Goal: Transaction & Acquisition: Obtain resource

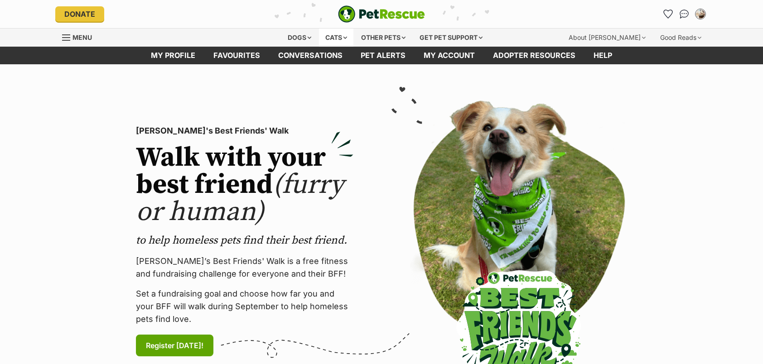
click at [330, 38] on div "Cats" at bounding box center [336, 38] width 34 height 18
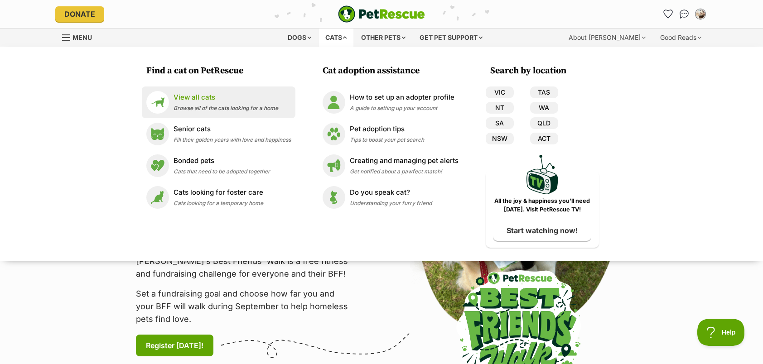
click at [183, 103] on div "View all cats Browse all of the cats looking for a home" at bounding box center [225, 101] width 105 height 19
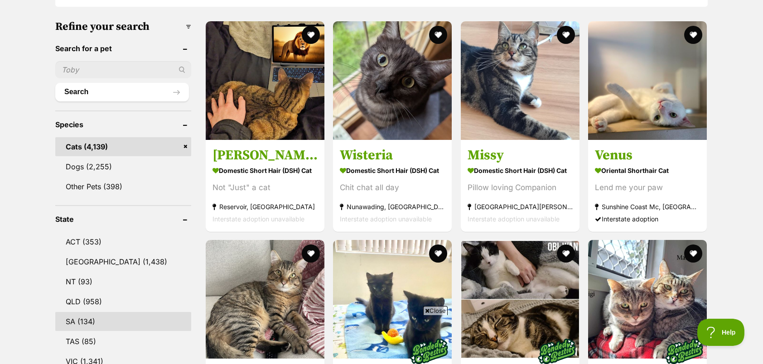
scroll to position [317, 0]
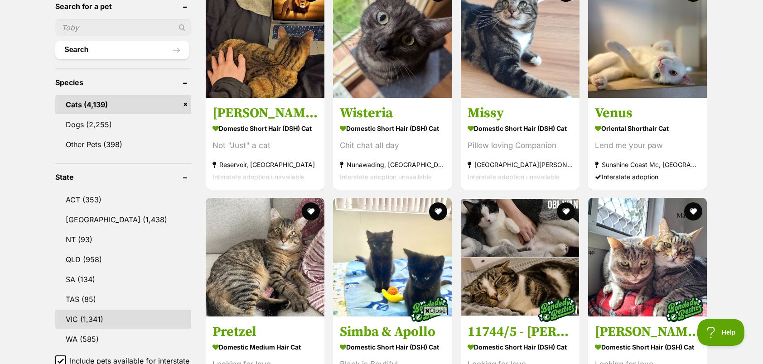
click at [102, 318] on link "VIC (1,341)" at bounding box center [123, 319] width 136 height 19
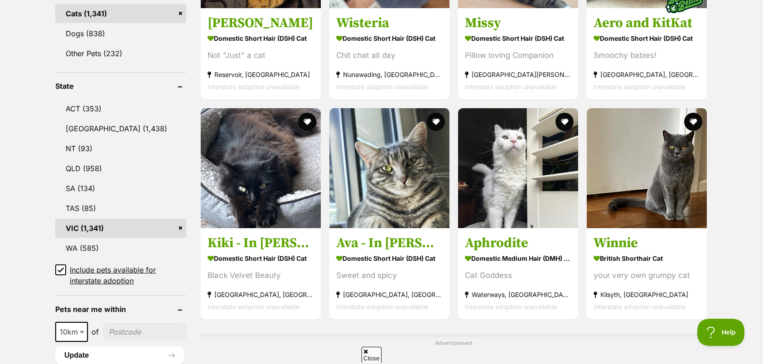
scroll to position [453, 0]
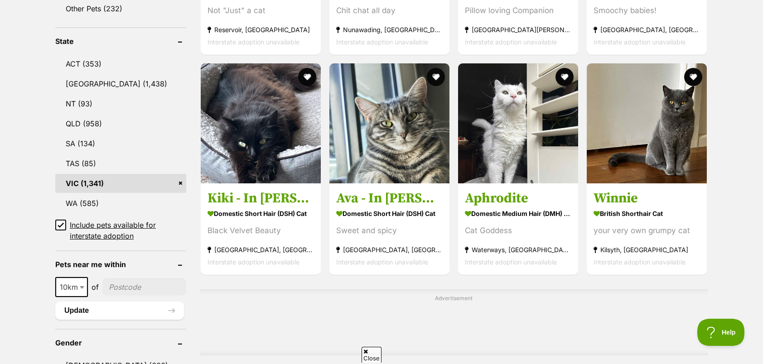
click at [59, 225] on span at bounding box center [60, 231] width 11 height 22
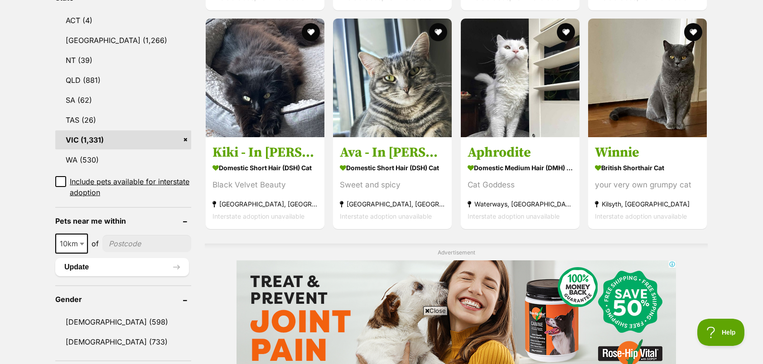
scroll to position [544, 0]
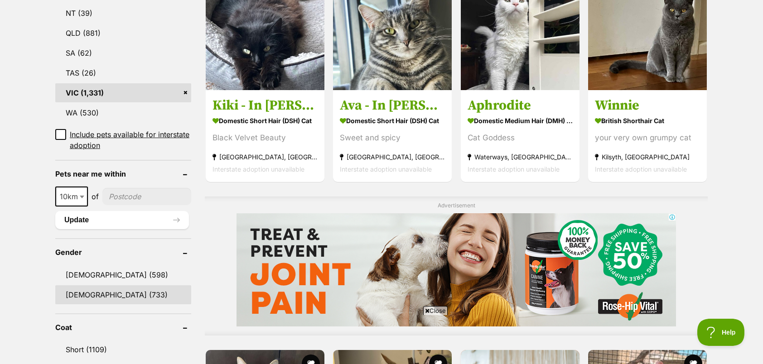
click at [93, 285] on link "Female (733)" at bounding box center [123, 294] width 136 height 19
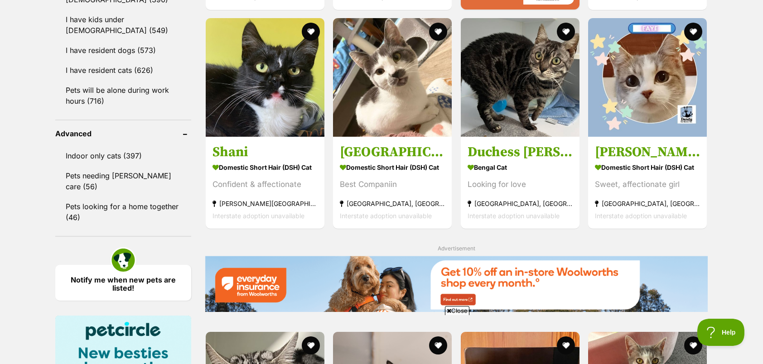
scroll to position [996, 0]
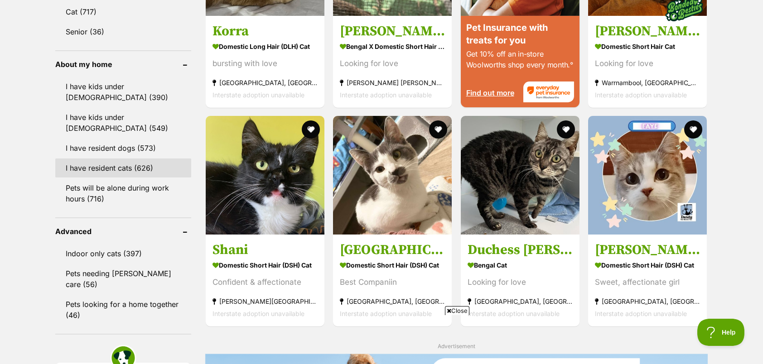
click at [127, 159] on link "I have resident cats (626)" at bounding box center [123, 168] width 136 height 19
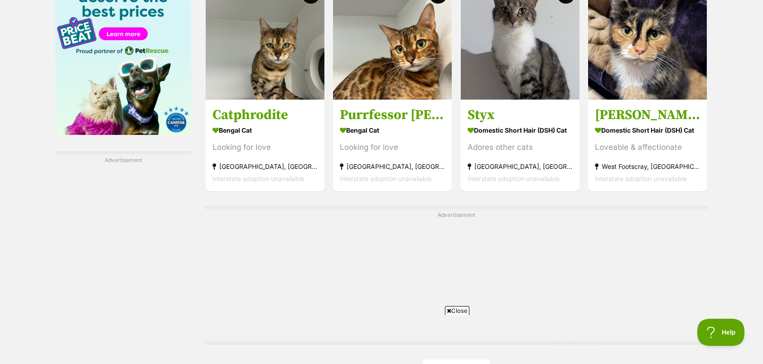
scroll to position [1585, 0]
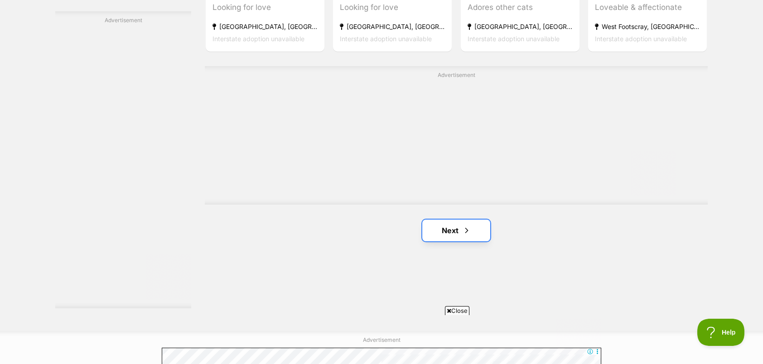
click at [438, 231] on link "Next" at bounding box center [456, 231] width 68 height 22
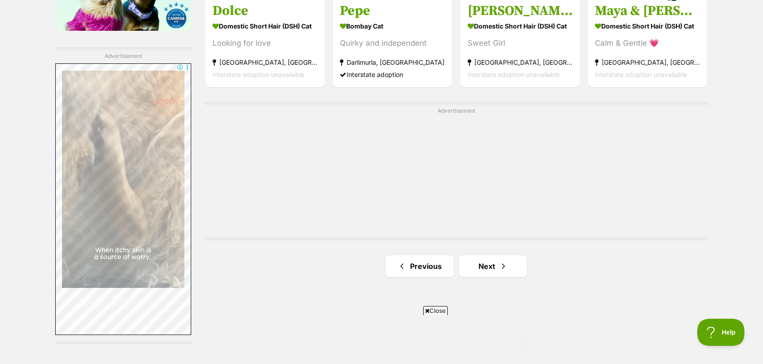
scroll to position [1631, 0]
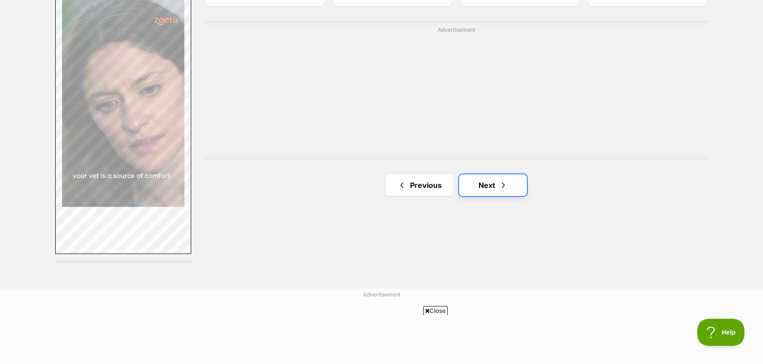
click at [481, 188] on link "Next" at bounding box center [493, 185] width 68 height 22
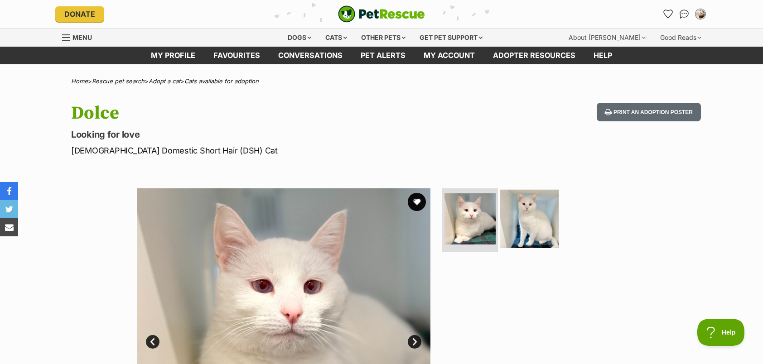
click at [538, 210] on img at bounding box center [529, 219] width 58 height 58
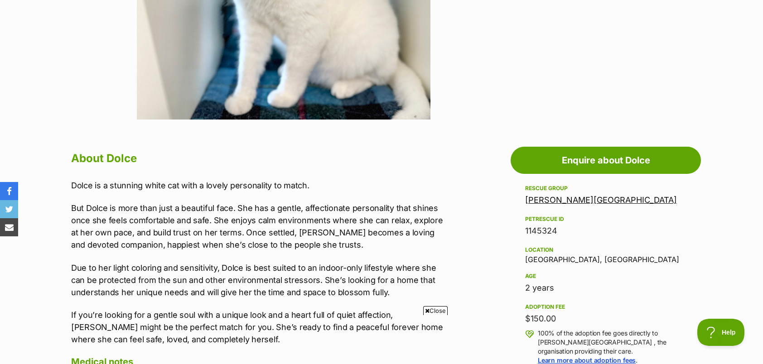
scroll to position [453, 0]
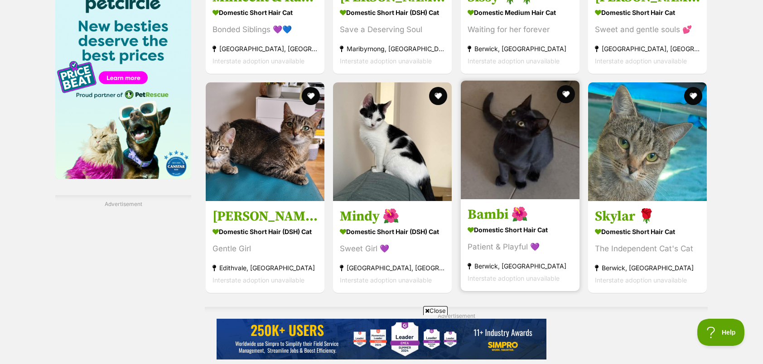
scroll to position [1585, 0]
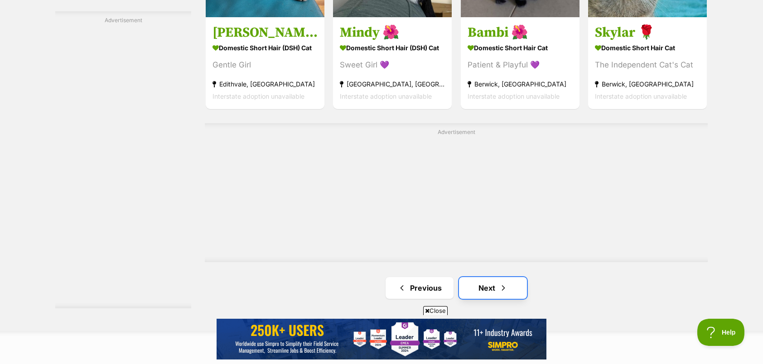
click at [505, 299] on link "Next" at bounding box center [493, 288] width 68 height 22
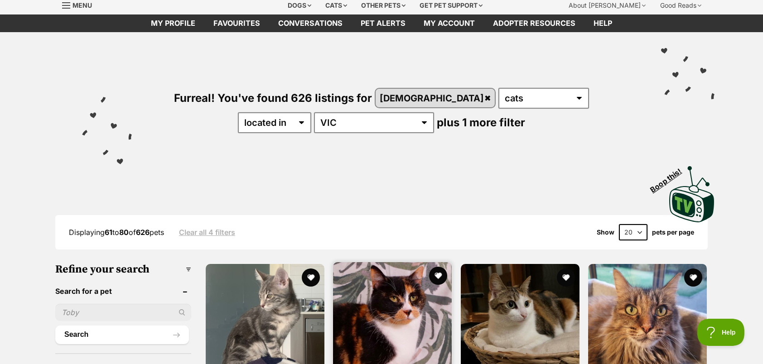
scroll to position [181, 0]
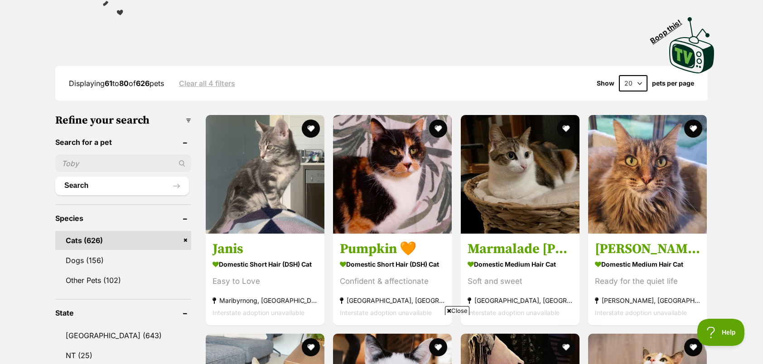
click at [457, 310] on span "Close" at bounding box center [457, 310] width 24 height 9
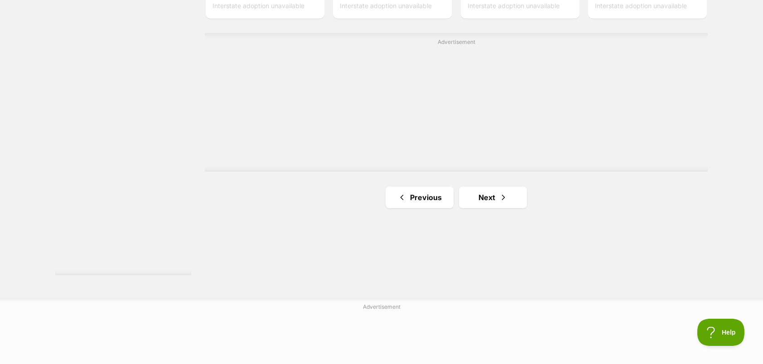
scroll to position [1721, 0]
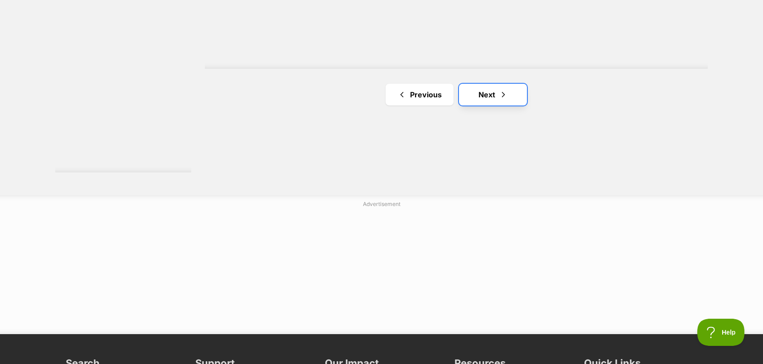
click at [507, 91] on span "Next page" at bounding box center [503, 94] width 9 height 11
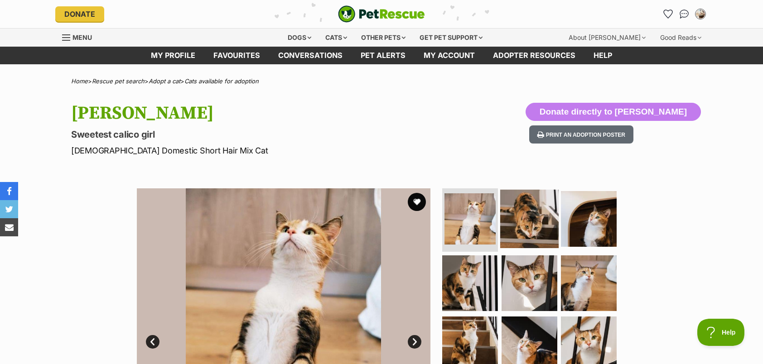
click at [524, 234] on img at bounding box center [529, 219] width 58 height 58
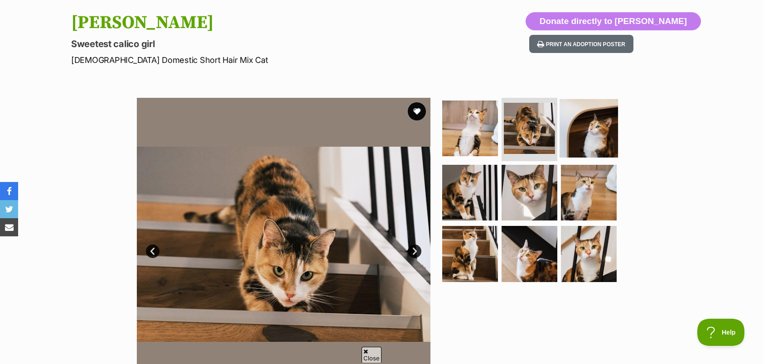
click at [597, 125] on img at bounding box center [588, 128] width 58 height 58
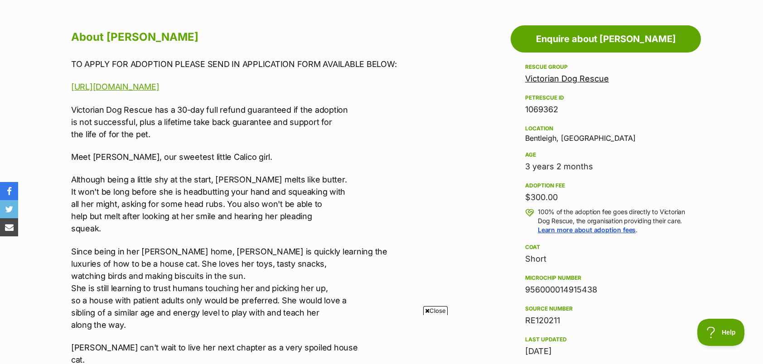
scroll to position [498, 0]
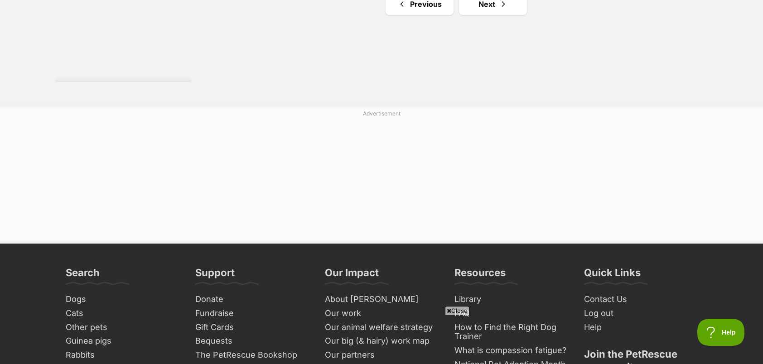
scroll to position [1631, 0]
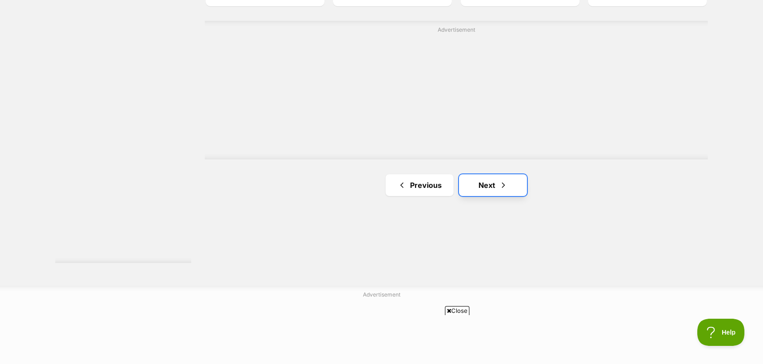
click at [493, 175] on link "Next" at bounding box center [493, 185] width 68 height 22
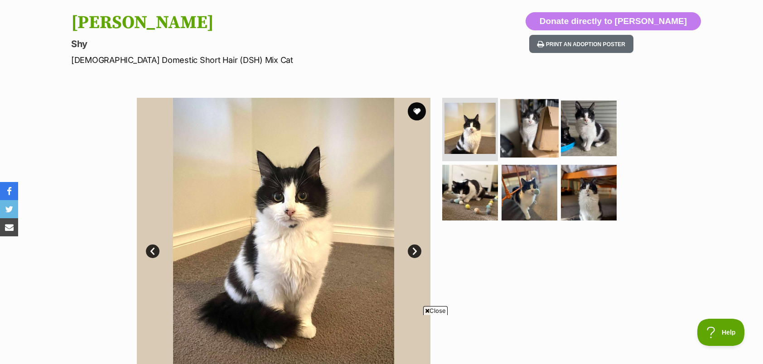
click at [534, 134] on img at bounding box center [529, 128] width 58 height 58
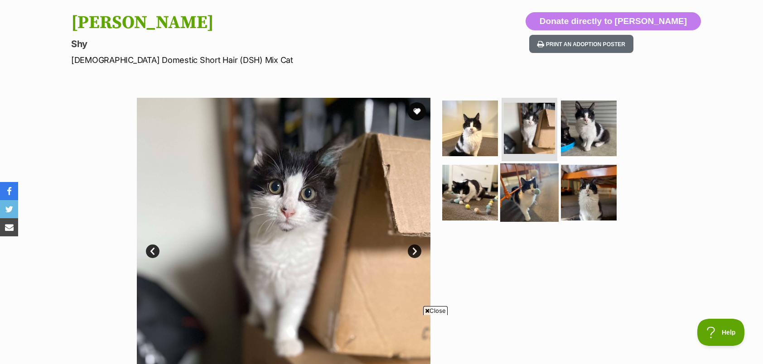
click at [524, 195] on img at bounding box center [529, 192] width 58 height 58
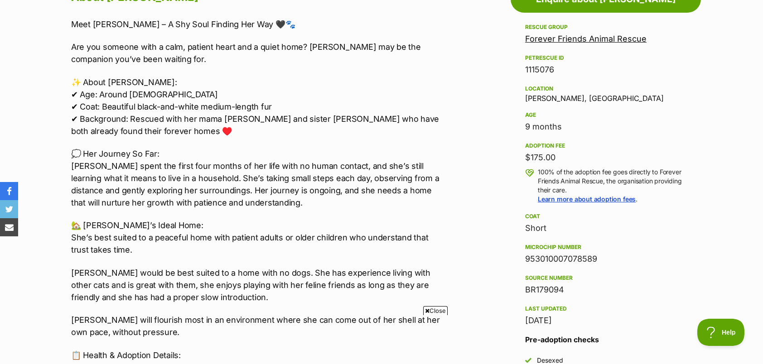
scroll to position [589, 0]
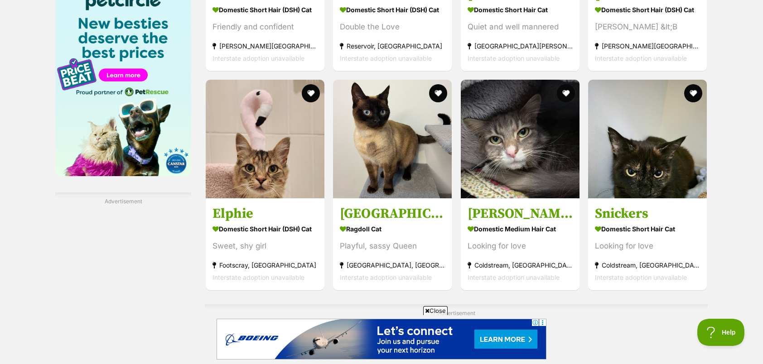
scroll to position [1676, 0]
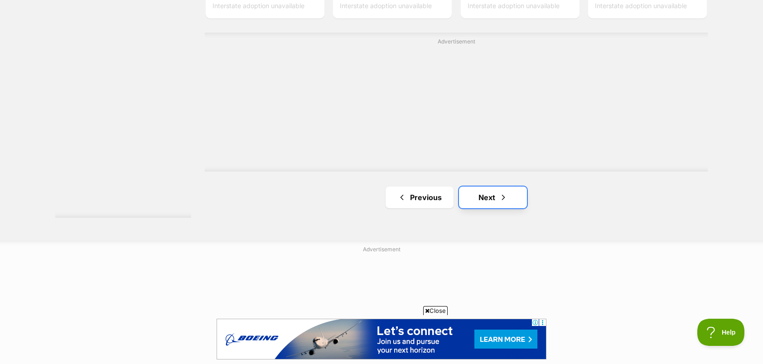
click at [509, 201] on link "Next" at bounding box center [493, 198] width 68 height 22
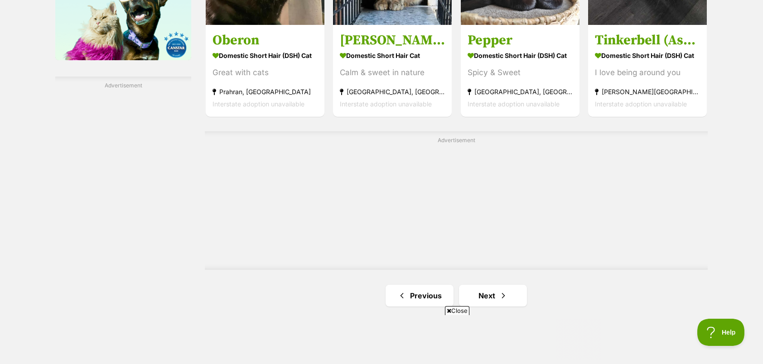
scroll to position [1676, 0]
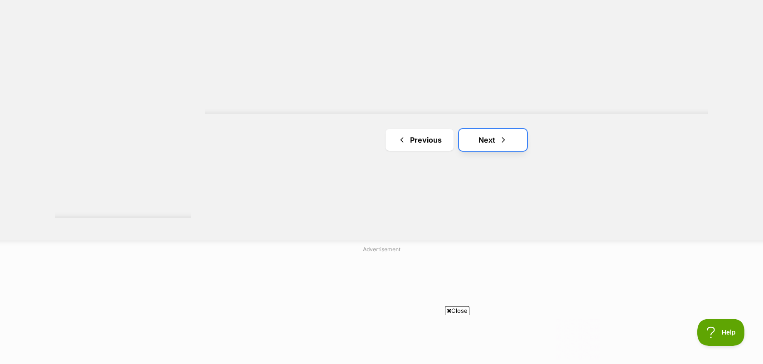
click at [502, 143] on span "Next page" at bounding box center [503, 140] width 9 height 11
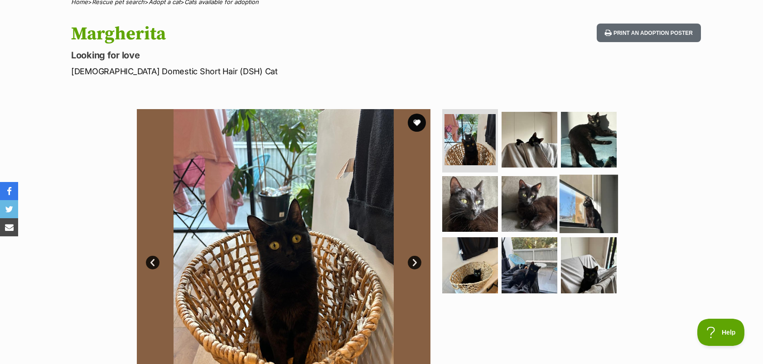
scroll to position [91, 0]
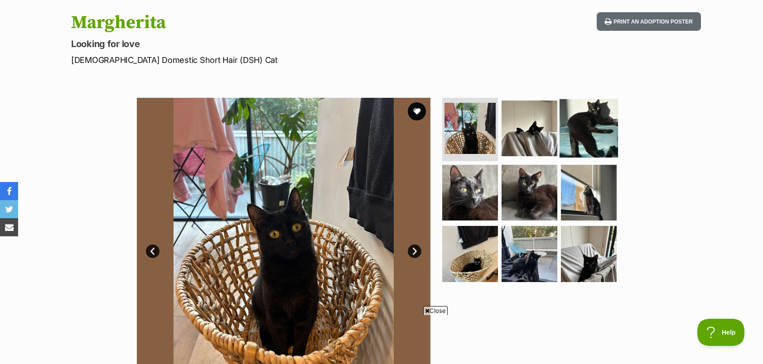
click at [602, 143] on img at bounding box center [588, 128] width 58 height 58
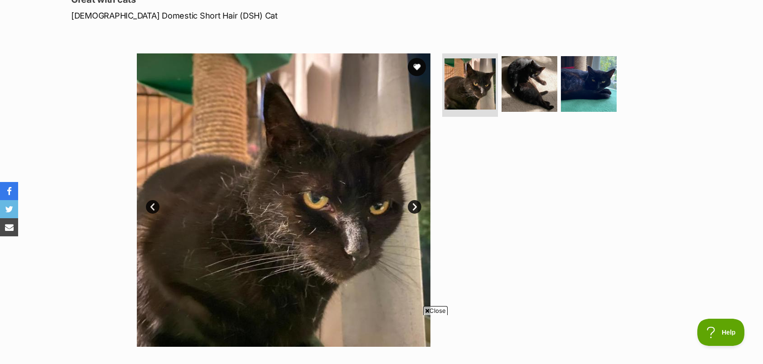
scroll to position [91, 0]
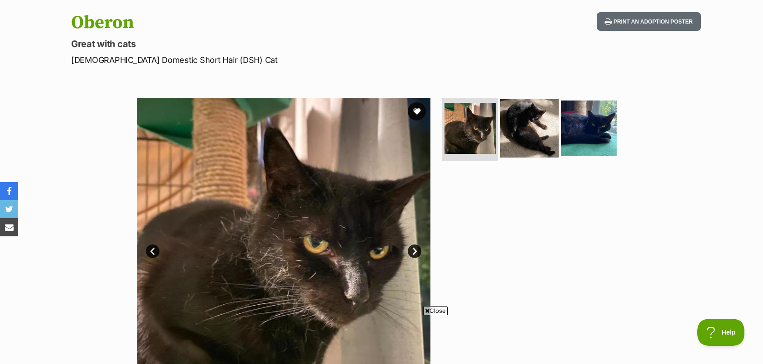
click at [544, 118] on img at bounding box center [529, 128] width 58 height 58
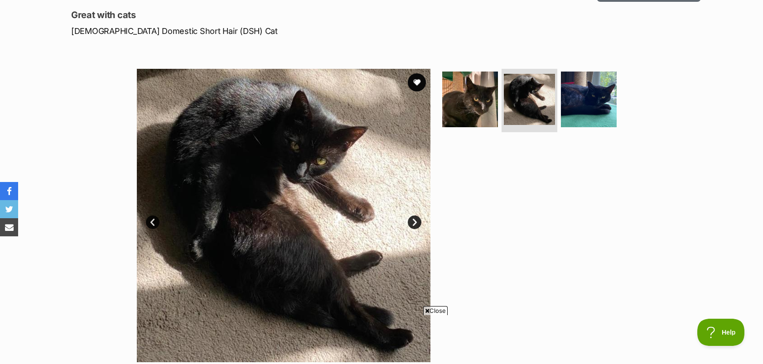
scroll to position [136, 0]
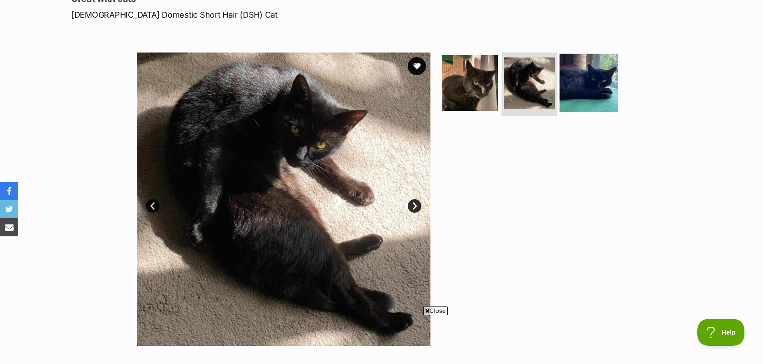
click at [587, 105] on img at bounding box center [588, 83] width 58 height 58
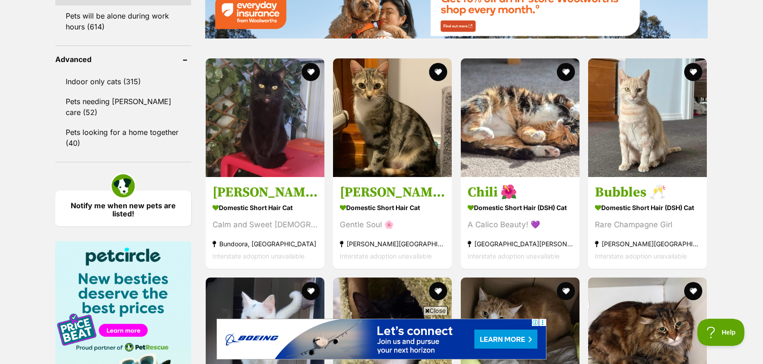
scroll to position [1132, 0]
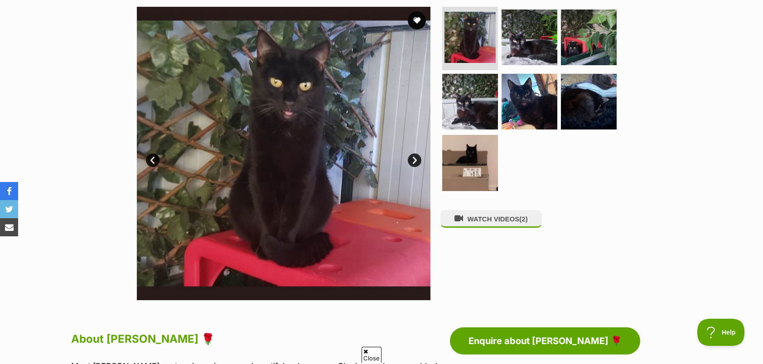
scroll to position [136, 0]
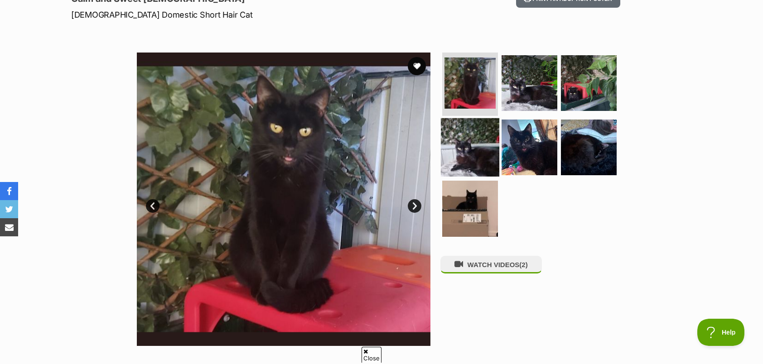
click at [473, 142] on img at bounding box center [470, 147] width 58 height 58
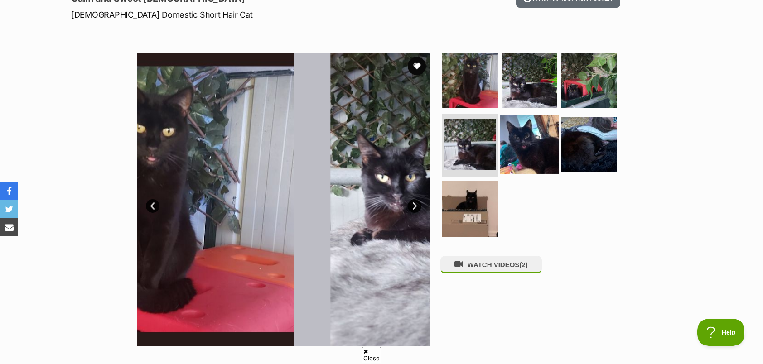
scroll to position [0, 0]
